Goal: Transaction & Acquisition: Subscribe to service/newsletter

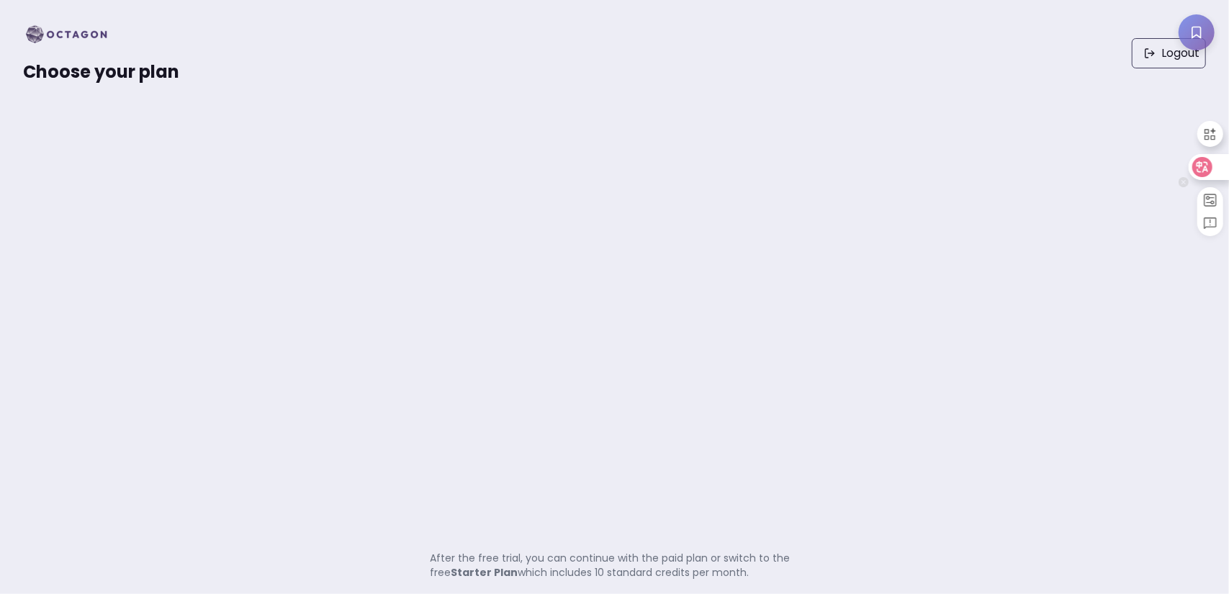
click at [1210, 166] on icon at bounding box center [1202, 167] width 20 height 20
click at [82, 32] on img at bounding box center [71, 34] width 96 height 23
click at [31, 30] on img at bounding box center [71, 34] width 96 height 23
click at [102, 68] on span "Choose your plan" at bounding box center [101, 72] width 156 height 24
